Goal: Task Accomplishment & Management: Complete application form

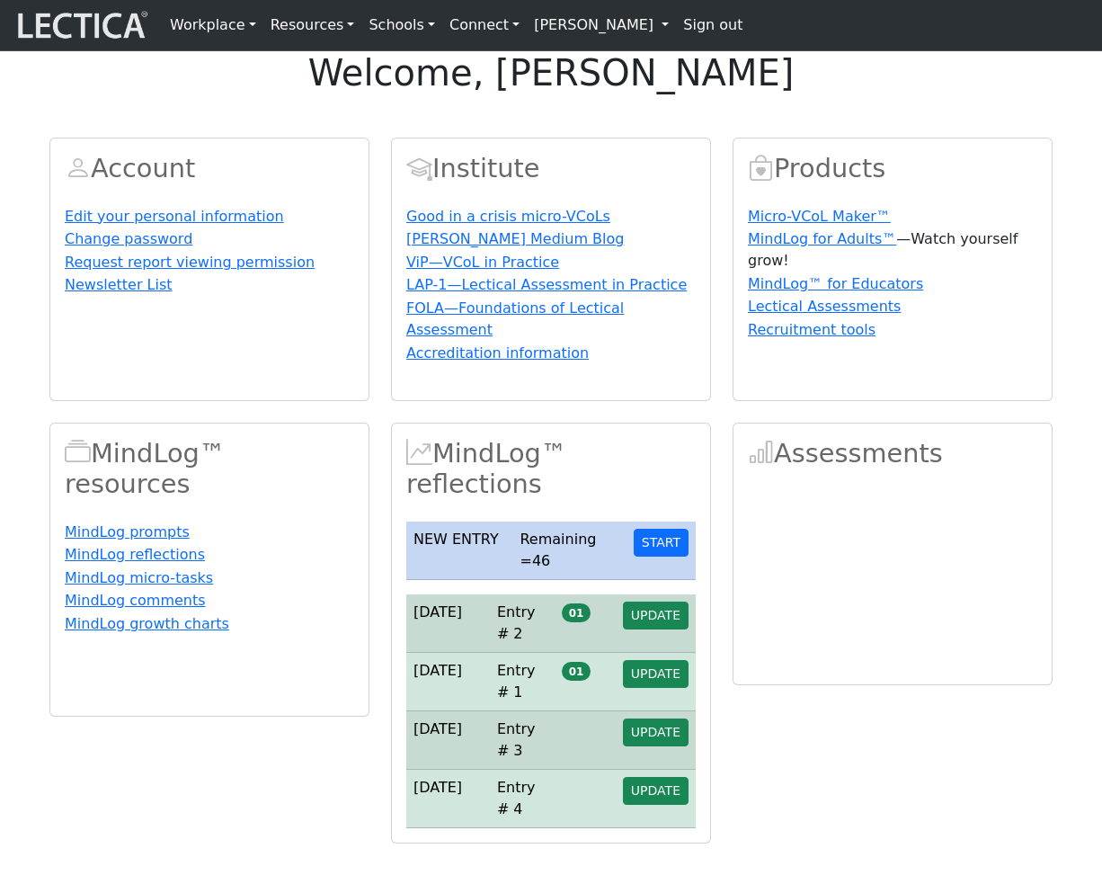
click at [573, 27] on link "[PERSON_NAME]" at bounding box center [601, 25] width 149 height 36
click at [553, 35] on link "[PERSON_NAME]" at bounding box center [601, 25] width 149 height 36
click at [552, 19] on link "[PERSON_NAME]" at bounding box center [601, 25] width 149 height 36
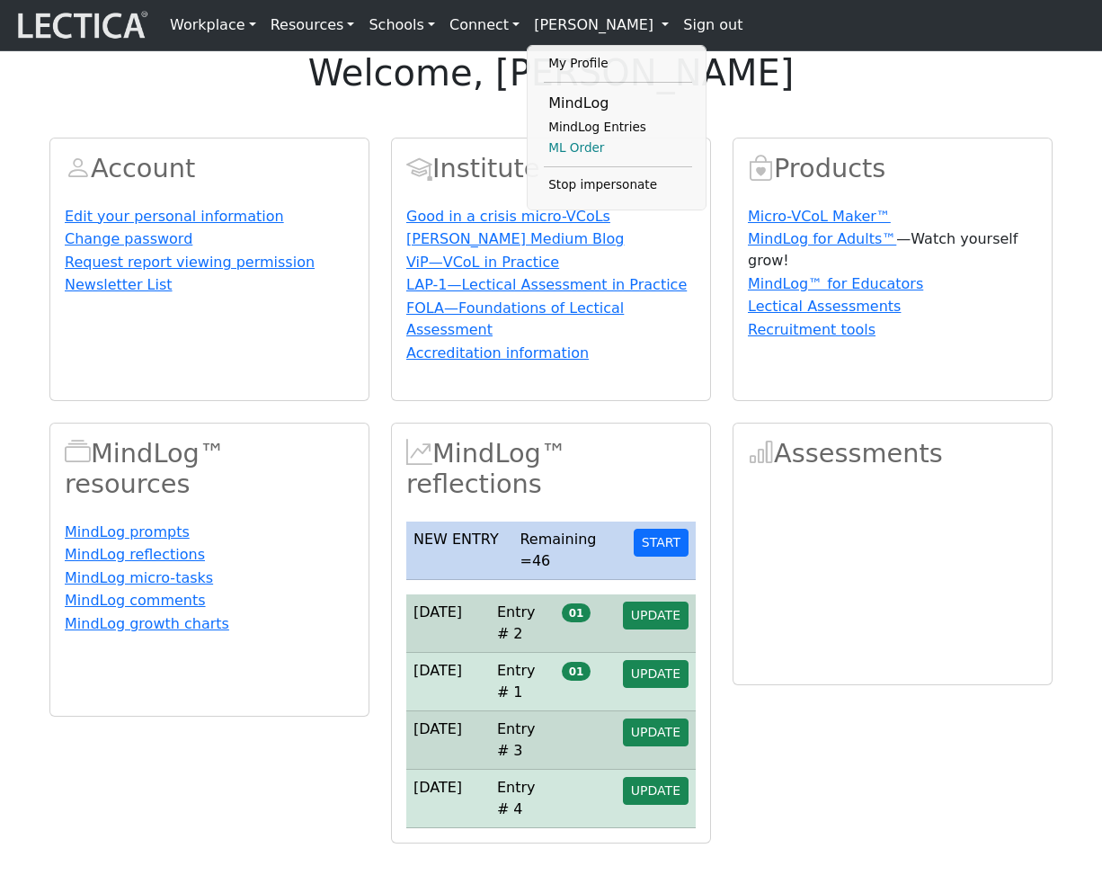
click at [556, 159] on link "ML Order" at bounding box center [618, 149] width 148 height 22
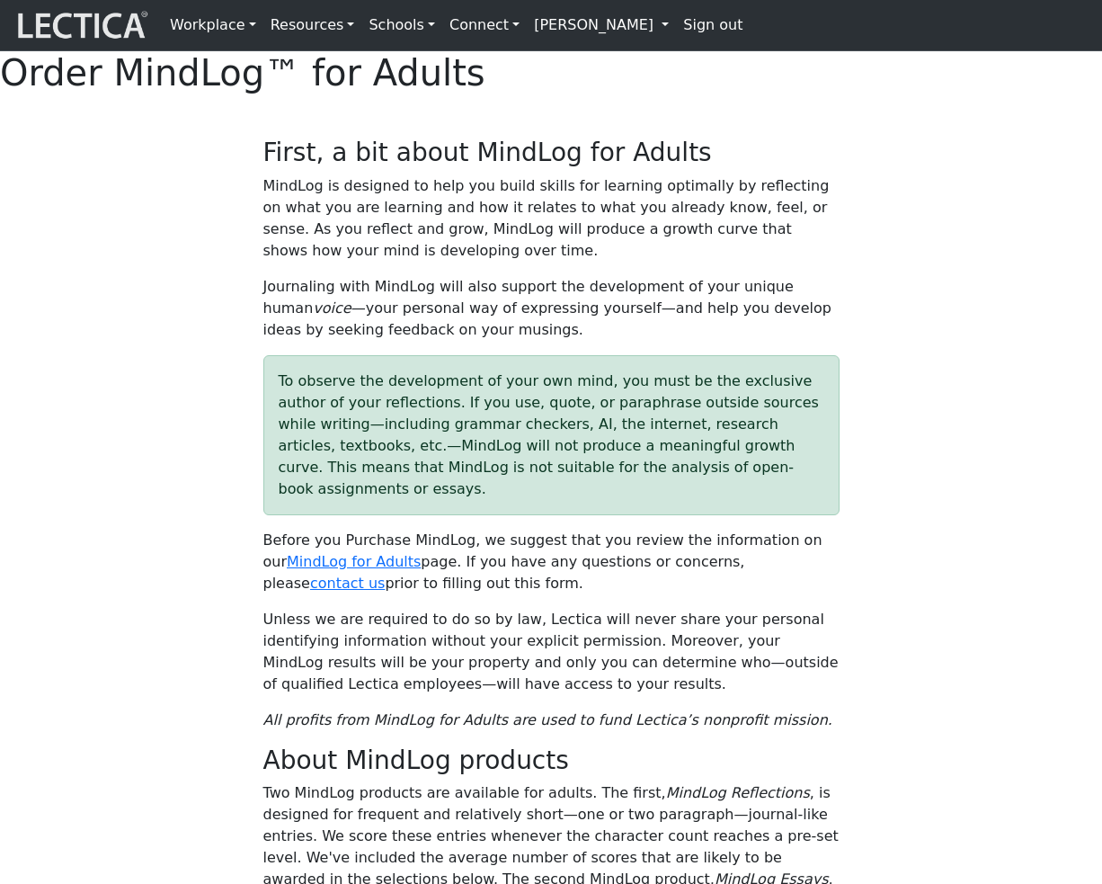
select select "1991"
select select "05"
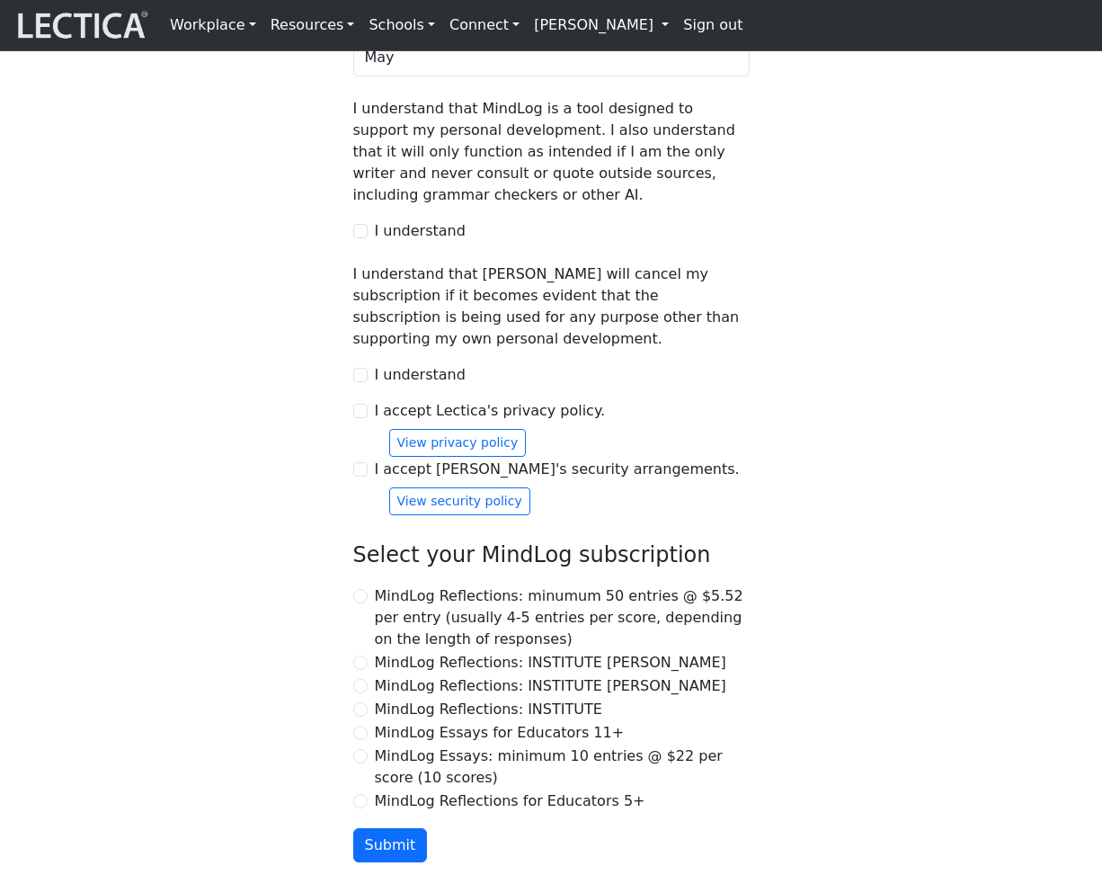
scroll to position [1657, 0]
